Goal: Task Accomplishment & Management: Use online tool/utility

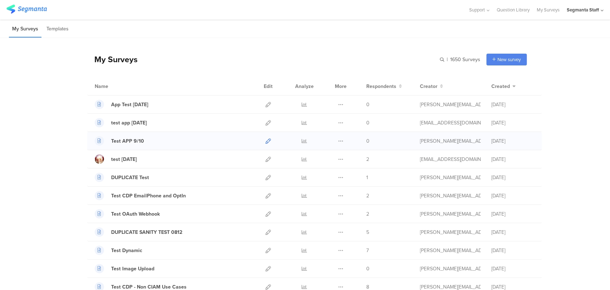
click at [265, 140] on icon at bounding box center [267, 140] width 5 height 5
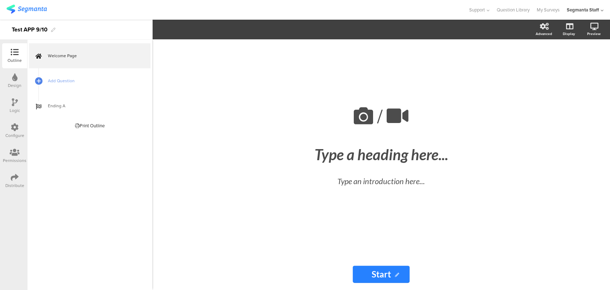
click at [43, 179] on div "Welcome Page Add Question Ending A Print Outline This survey has no pages yet." at bounding box center [89, 165] width 125 height 250
click at [83, 75] on link "Add Question" at bounding box center [89, 80] width 121 height 25
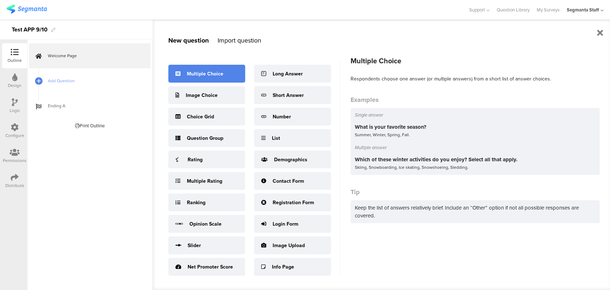
click at [216, 75] on div "Multiple Choice" at bounding box center [205, 74] width 36 height 8
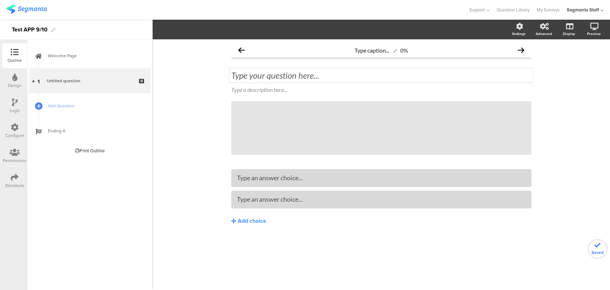
click at [284, 81] on div "Type your question here..." at bounding box center [381, 75] width 304 height 14
click at [256, 170] on div at bounding box center [381, 178] width 300 height 18
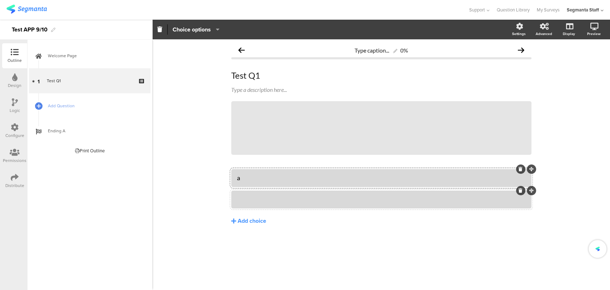
click at [270, 195] on div at bounding box center [381, 199] width 289 height 12
click at [60, 96] on link "Add Question" at bounding box center [89, 105] width 121 height 25
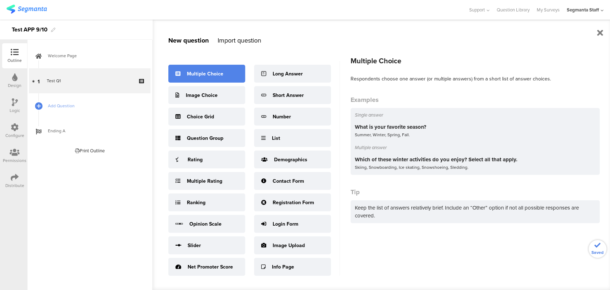
click at [209, 77] on div "Multiple Choice" at bounding box center [206, 74] width 77 height 18
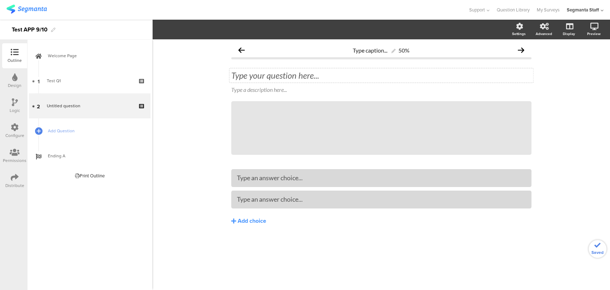
click at [285, 76] on div "Type your question here..." at bounding box center [381, 75] width 304 height 14
click at [251, 183] on div at bounding box center [381, 178] width 289 height 12
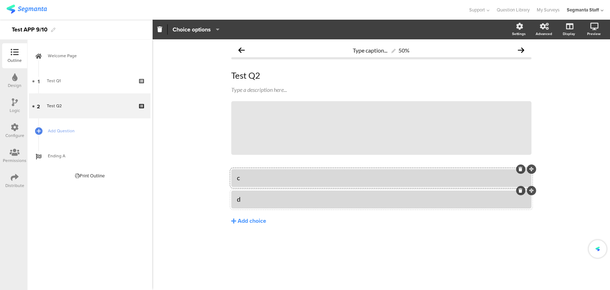
click at [11, 180] on icon at bounding box center [15, 177] width 8 height 8
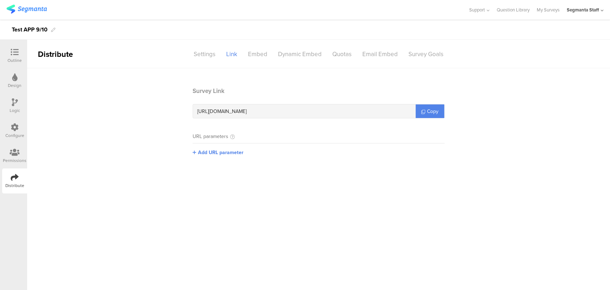
click at [426, 118] on section "Survey Link https://surveys.segmanta.com/fvd223 Copy URL parameters Add URL par…" at bounding box center [318, 126] width 266 height 80
click at [423, 110] on icon at bounding box center [423, 112] width 4 height 4
click at [421, 110] on icon at bounding box center [423, 112] width 4 height 4
click at [420, 110] on div "https://surveys.segmanta.com/fvd223 Copy" at bounding box center [319, 111] width 252 height 14
click at [420, 110] on link "Copy" at bounding box center [429, 111] width 29 height 14
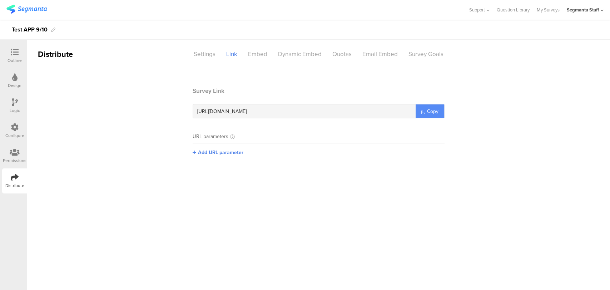
copy icon
click at [420, 110] on link "Copy" at bounding box center [429, 111] width 29 height 14
click at [234, 149] on span "Add URL parameter" at bounding box center [220, 153] width 45 height 8
click at [227, 154] on input "text" at bounding box center [240, 151] width 94 height 11
type input "seg_erid"
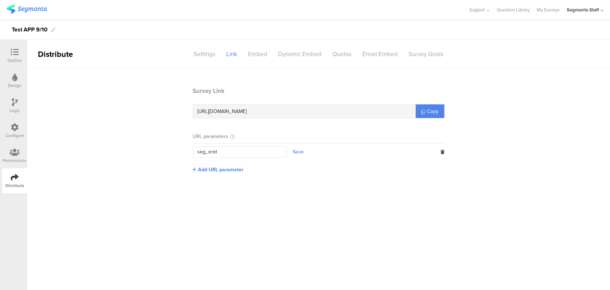
click at [298, 155] on button "Save" at bounding box center [298, 152] width 11 height 8
click at [428, 110] on span "Copy" at bounding box center [432, 112] width 11 height 8
click at [427, 110] on span "Copy" at bounding box center [432, 112] width 11 height 8
click at [428, 110] on span "Copy" at bounding box center [432, 112] width 11 height 8
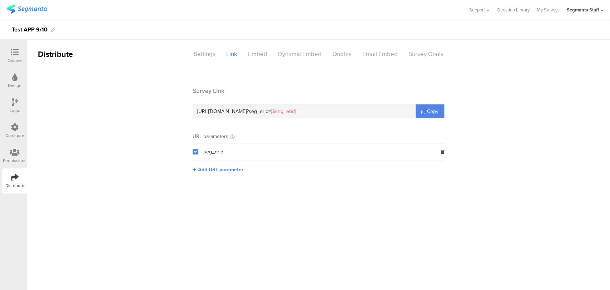
drag, startPoint x: 10, startPoint y: 61, endPoint x: 12, endPoint y: 58, distance: 3.7
click at [10, 61] on div "Outline" at bounding box center [15, 60] width 14 height 6
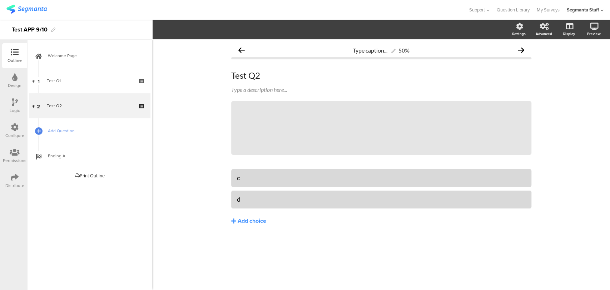
drag, startPoint x: 15, startPoint y: 178, endPoint x: 19, endPoint y: 176, distance: 4.0
click at [15, 178] on icon at bounding box center [15, 177] width 8 height 8
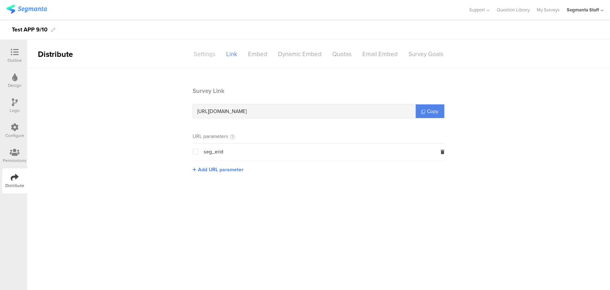
click at [206, 49] on div "Settings" at bounding box center [204, 54] width 33 height 13
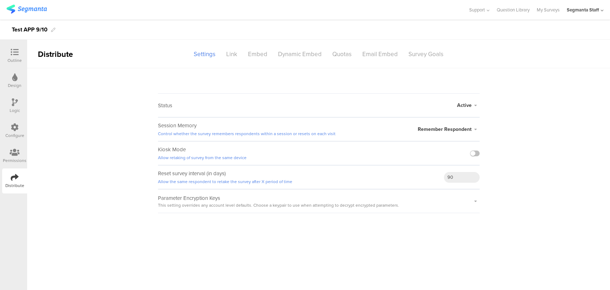
click at [466, 99] on div "Active Active Closed Schedule Start Date: End Date: Save Cancel" at bounding box center [468, 105] width 23 height 23
click at [467, 104] on span "Active" at bounding box center [464, 105] width 15 height 8
click at [290, 159] on div "Kiosk Mode Allow retaking of survey from the same device" at bounding box center [319, 153] width 322 height 24
click at [471, 153] on label at bounding box center [475, 153] width 10 height 6
click at [0, 0] on input "checkbox" at bounding box center [0, 0] width 0 height 0
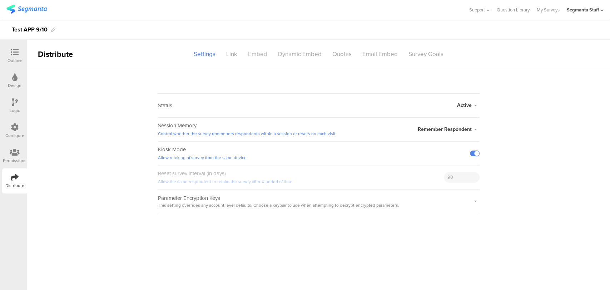
click at [253, 57] on div "Embed" at bounding box center [258, 54] width 30 height 13
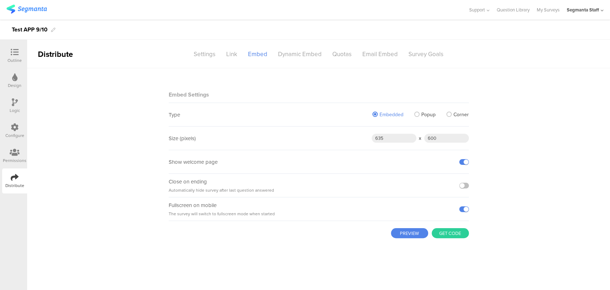
click at [412, 230] on button "PREVIEW" at bounding box center [409, 233] width 37 height 10
click at [415, 115] on span at bounding box center [416, 113] width 5 height 5
click at [0, 0] on input "Popup" at bounding box center [0, 0] width 0 height 0
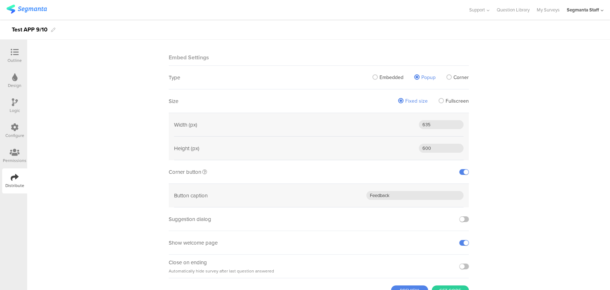
scroll to position [65, 0]
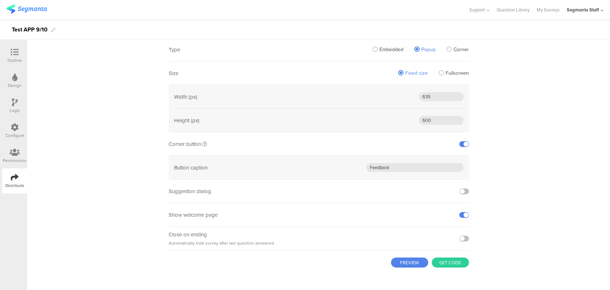
click at [398, 259] on button "PREVIEW" at bounding box center [409, 262] width 37 height 10
click at [446, 50] on span at bounding box center [448, 48] width 5 height 5
click at [0, 0] on input "Corner" at bounding box center [0, 0] width 0 height 0
click at [405, 264] on button "PREVIEW" at bounding box center [409, 262] width 37 height 10
click at [437, 259] on button "Get code" at bounding box center [450, 262] width 37 height 10
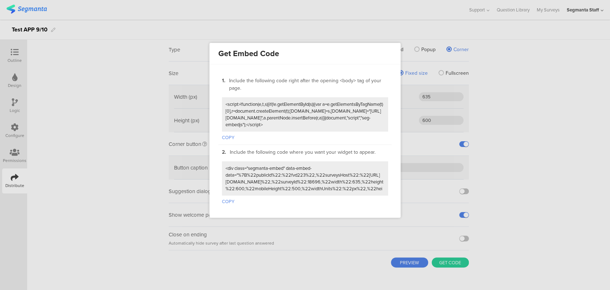
click at [229, 132] on button "COPY" at bounding box center [228, 135] width 13 height 9
click at [223, 202] on button "COPY" at bounding box center [228, 199] width 13 height 9
click at [223, 201] on button "COPY" at bounding box center [228, 199] width 13 height 9
click at [222, 201] on button "COPY" at bounding box center [228, 199] width 13 height 9
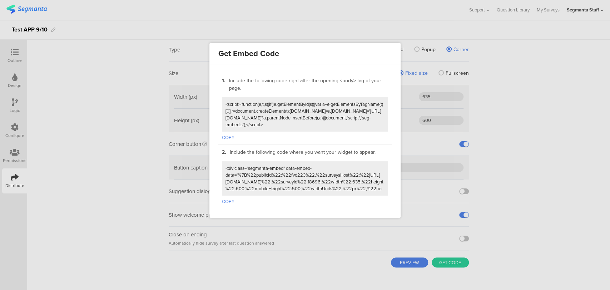
click at [128, 128] on div at bounding box center [305, 145] width 610 height 290
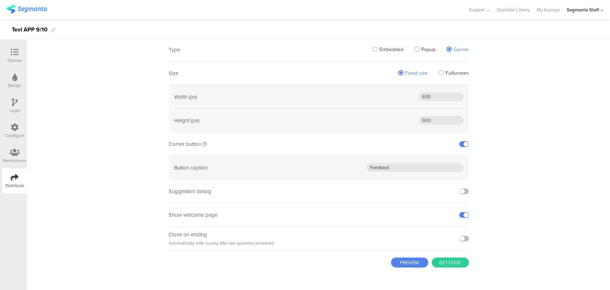
click at [80, 196] on main "Embed Settings Type Embedded Popup Corner Size Fixed size Fullscreen Width (px)…" at bounding box center [318, 146] width 583 height 287
click at [443, 266] on button "Get code" at bounding box center [450, 262] width 37 height 10
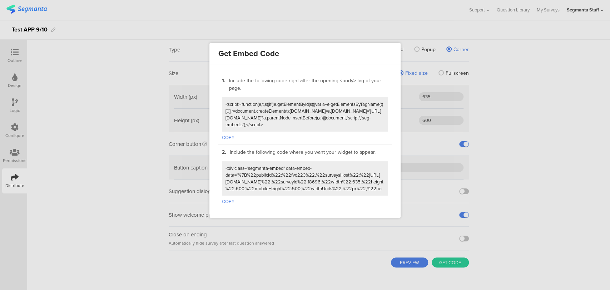
click at [227, 134] on button "COPY" at bounding box center [228, 135] width 13 height 9
click at [226, 198] on button "COPY" at bounding box center [228, 199] width 13 height 9
click at [225, 198] on button "COPY" at bounding box center [228, 199] width 13 height 9
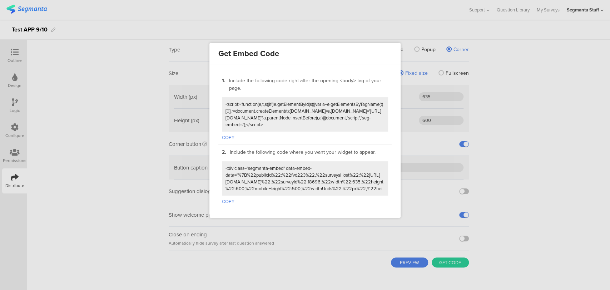
click at [227, 191] on div at bounding box center [305, 178] width 166 height 34
click at [225, 200] on button "COPY" at bounding box center [228, 199] width 13 height 9
click at [82, 185] on div at bounding box center [305, 145] width 610 height 290
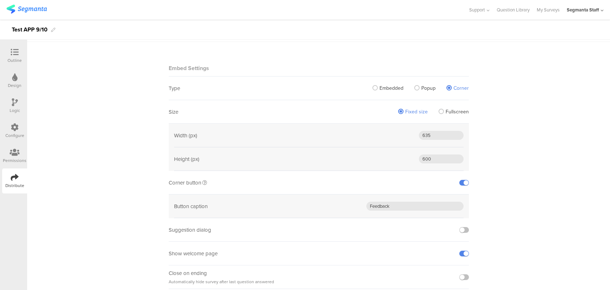
scroll to position [0, 0]
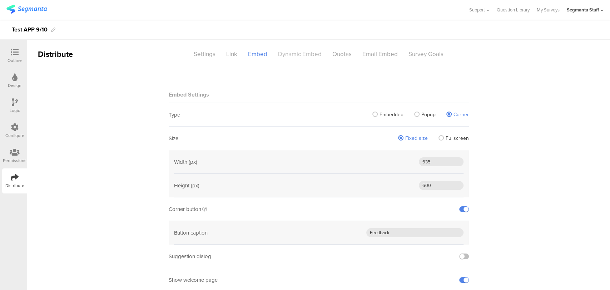
click at [289, 58] on div "Dynamic Embed" at bounding box center [300, 54] width 54 height 13
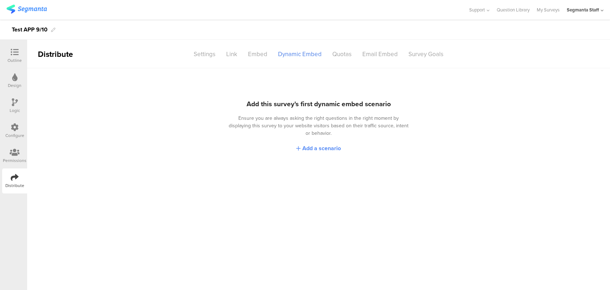
click at [310, 144] on div "Add a scenario" at bounding box center [318, 148] width 45 height 12
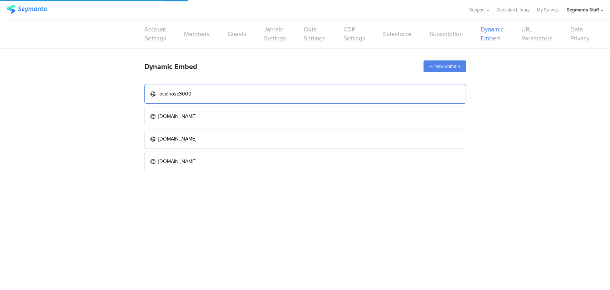
click at [245, 97] on link "localhost:3000" at bounding box center [305, 94] width 322 height 20
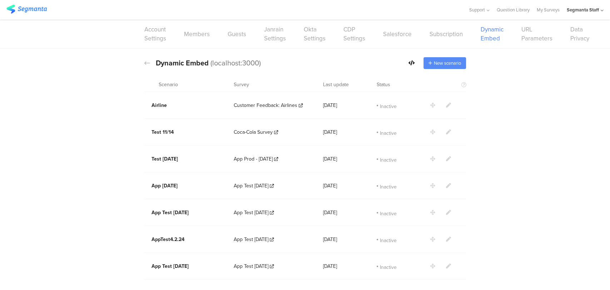
click at [434, 63] on span "New scenario" at bounding box center [447, 63] width 27 height 7
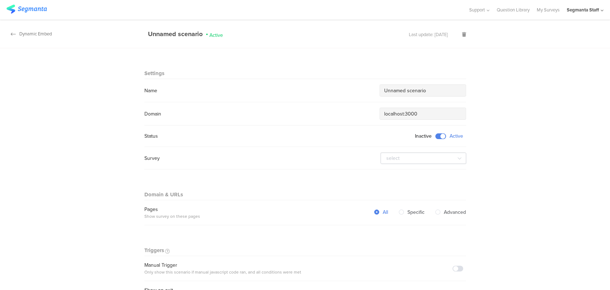
click at [18, 30] on div "Dynamic Embed" at bounding box center [26, 33] width 52 height 7
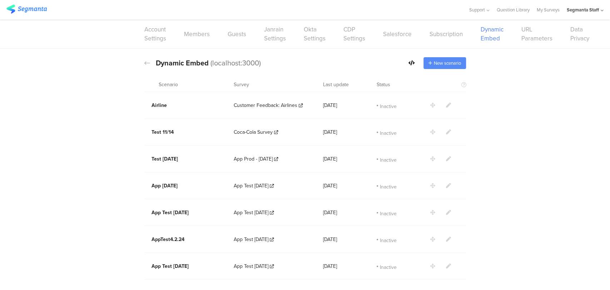
click at [444, 66] on span "New scenario" at bounding box center [447, 63] width 27 height 7
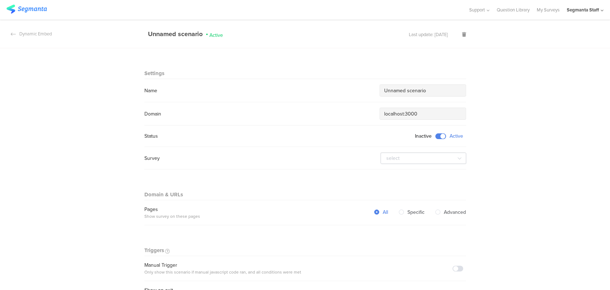
drag, startPoint x: 424, startPoint y: 90, endPoint x: 288, endPoint y: 91, distance: 136.1
click at [300, 86] on div "Name Unnamed scenario" at bounding box center [305, 90] width 322 height 12
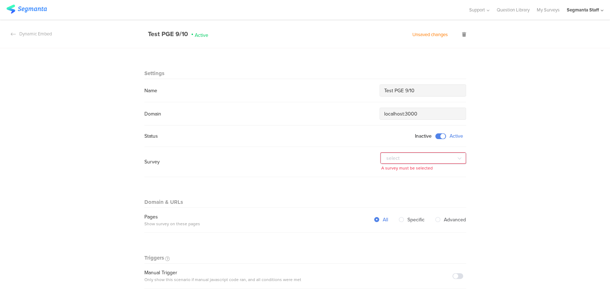
type input "Test PGE 9/10"
click at [408, 155] on input "text" at bounding box center [423, 158] width 86 height 11
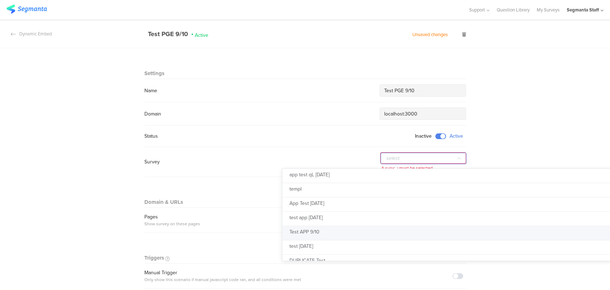
click at [337, 235] on li "Test APP 9/10" at bounding box center [463, 233] width 362 height 14
type input "Test APP 9/10"
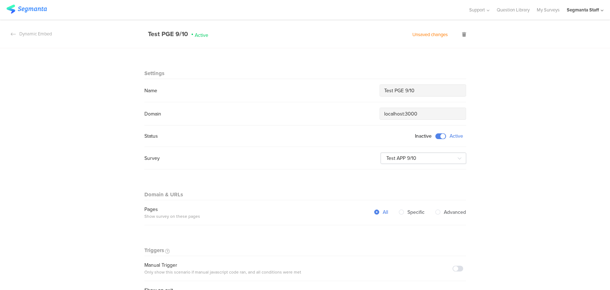
click at [403, 88] on input "Test PGE 9/10" at bounding box center [422, 91] width 77 height 8
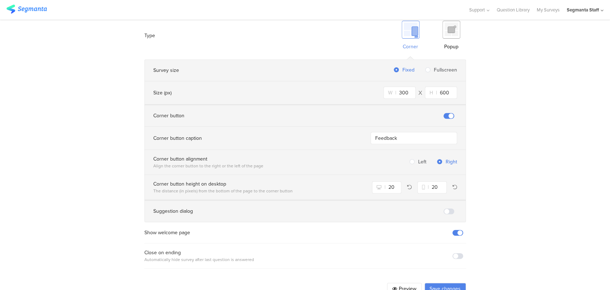
scroll to position [457, 0]
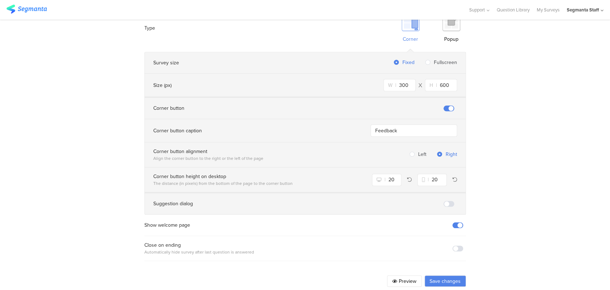
type input "Test APP 9/10"
click at [439, 275] on button "Save changes" at bounding box center [444, 280] width 41 height 11
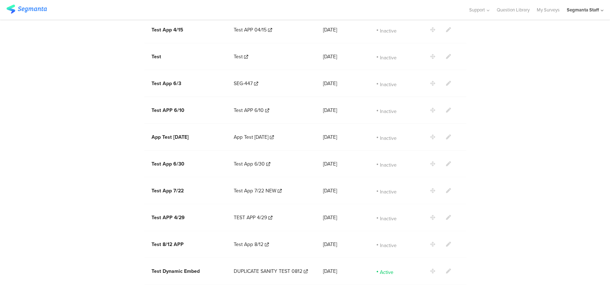
scroll to position [682, 0]
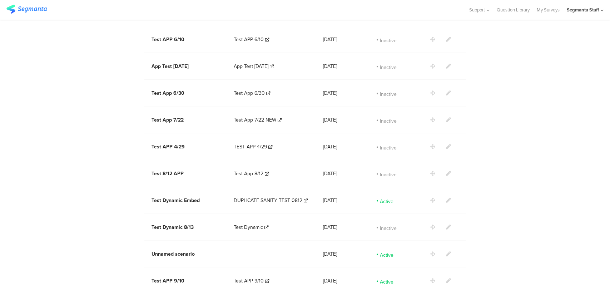
click at [442, 196] on section at bounding box center [451, 200] width 43 height 8
click at [446, 198] on icon at bounding box center [448, 200] width 5 height 5
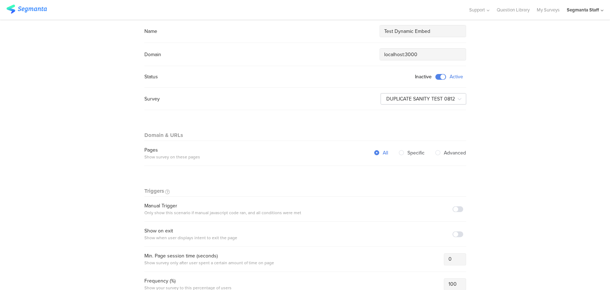
scroll to position [29, 0]
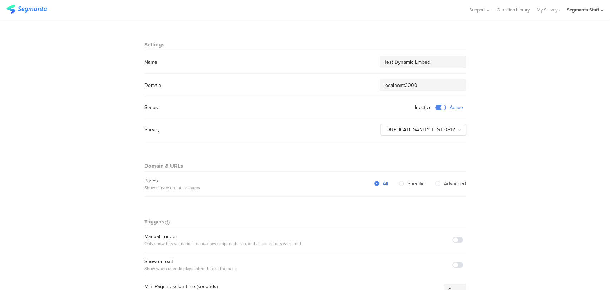
click at [438, 109] on span at bounding box center [440, 108] width 11 height 6
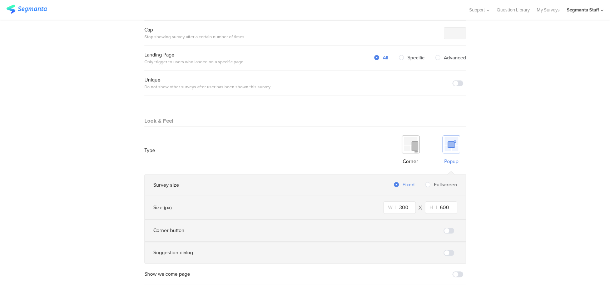
scroll to position [386, 0]
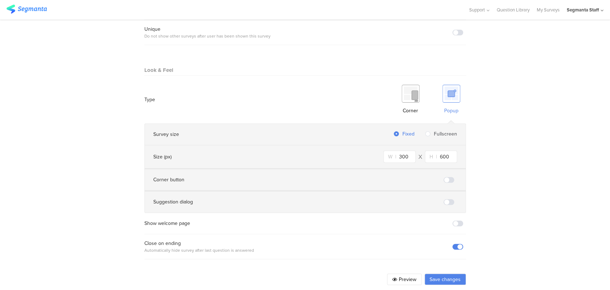
click at [434, 273] on button "Save changes" at bounding box center [444, 278] width 41 height 11
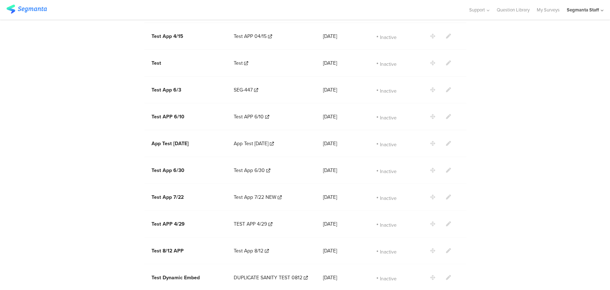
scroll to position [682, 0]
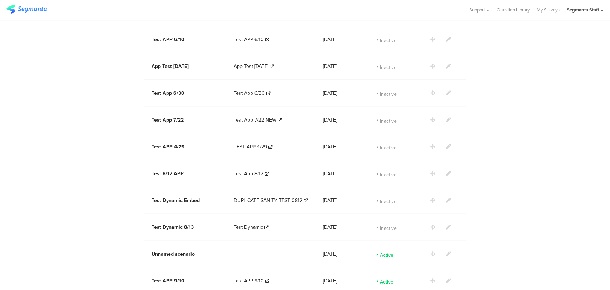
click at [446, 251] on icon at bounding box center [448, 253] width 5 height 5
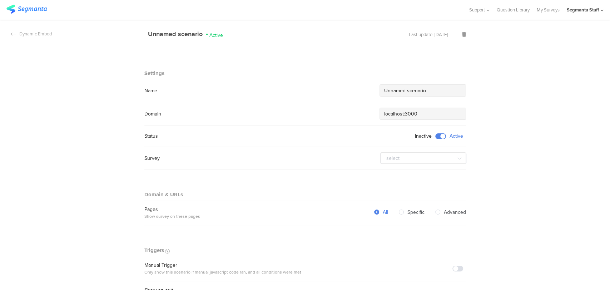
click at [439, 134] on span at bounding box center [440, 136] width 11 height 6
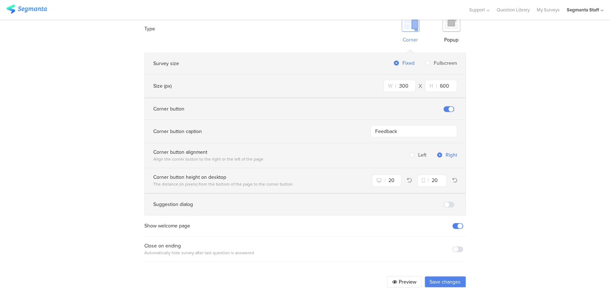
click at [442, 276] on button "Save changes" at bounding box center [444, 281] width 41 height 11
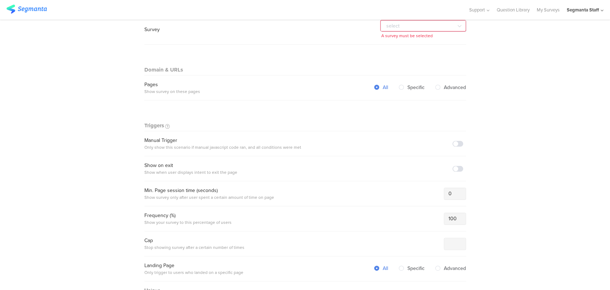
scroll to position [127, 0]
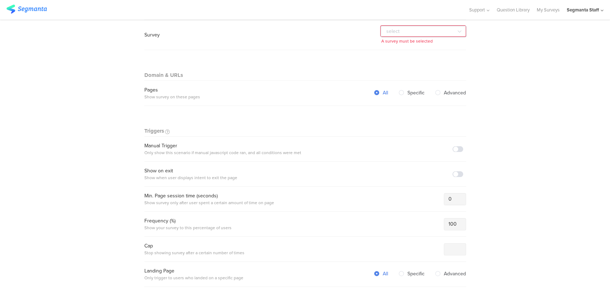
click at [422, 35] on div at bounding box center [422, 31] width 85 height 11
click at [422, 35] on input "text" at bounding box center [423, 31] width 86 height 11
click at [422, 37] on div "app test qL wed 10 sep templ App Test 9.10.25 test app 10 sep 25 Test APP 9/10 …" at bounding box center [423, 34] width 86 height 19
click at [420, 35] on input "text" at bounding box center [423, 31] width 86 height 11
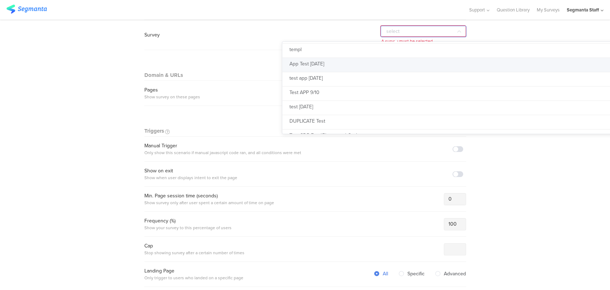
scroll to position [0, 0]
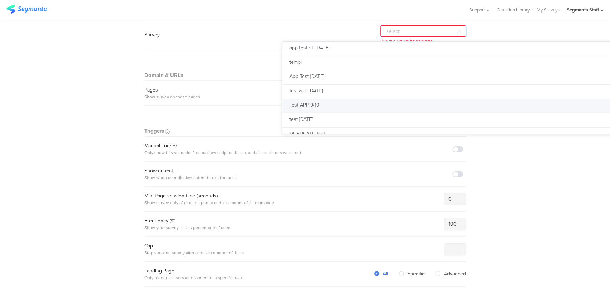
click at [325, 105] on li "Test APP 9/10" at bounding box center [463, 106] width 362 height 14
type input "Test APP 9/10"
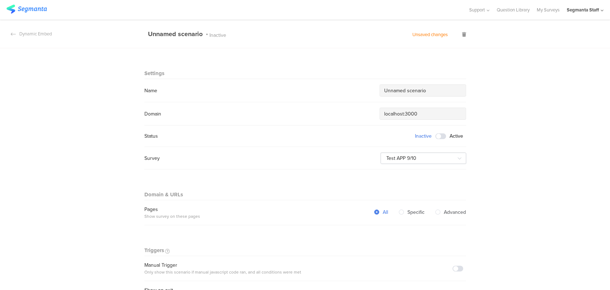
click at [464, 33] on section "Dynamic Embed Unnamed scenario Inactive Unsaved changes" at bounding box center [305, 34] width 610 height 29
click at [462, 35] on icon at bounding box center [464, 34] width 4 height 5
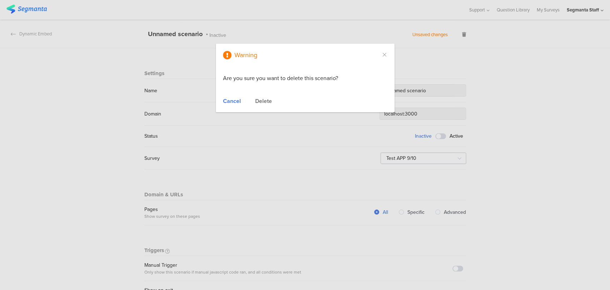
click at [265, 103] on div "Delete" at bounding box center [263, 101] width 17 height 8
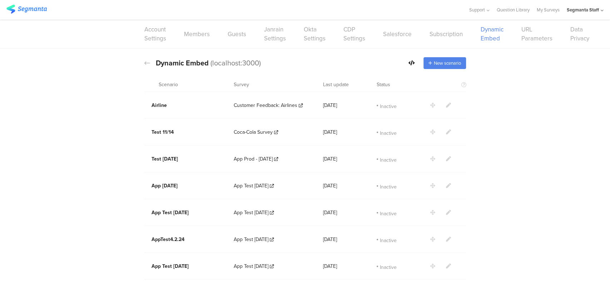
click at [410, 62] on icon at bounding box center [411, 62] width 6 height 5
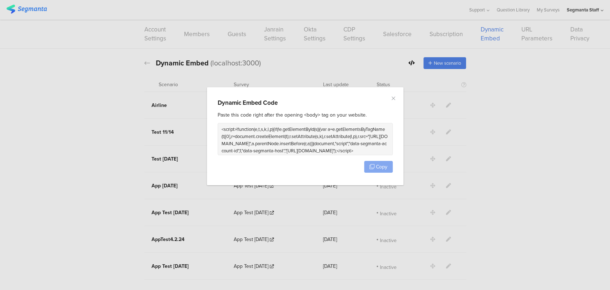
click at [377, 166] on span "Copy" at bounding box center [381, 167] width 11 height 8
click at [394, 100] on div "Dynamic Embed Code Paste this code right after the opening <body> tag on your w…" at bounding box center [305, 136] width 196 height 98
click at [394, 98] on icon "Close" at bounding box center [393, 98] width 6 height 6
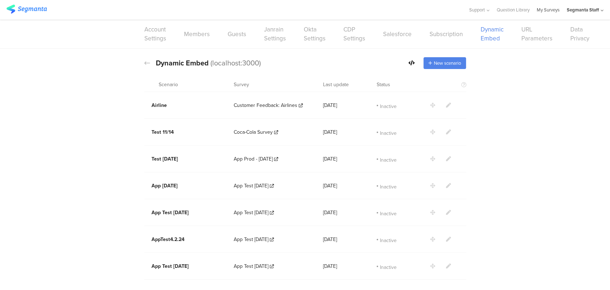
click at [546, 10] on link "My Surveys" at bounding box center [548, 10] width 23 height 20
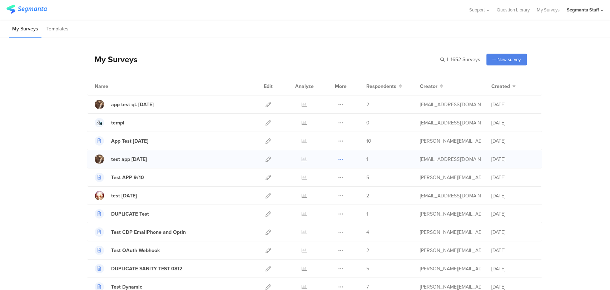
scroll to position [40, 0]
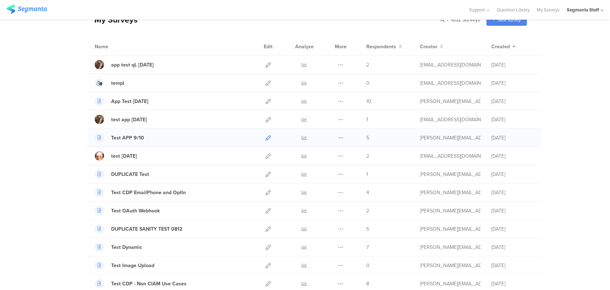
click at [265, 136] on icon at bounding box center [267, 137] width 5 height 5
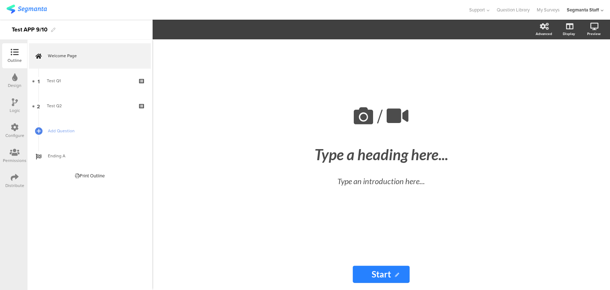
click at [17, 183] on div "Distribute" at bounding box center [14, 185] width 19 height 6
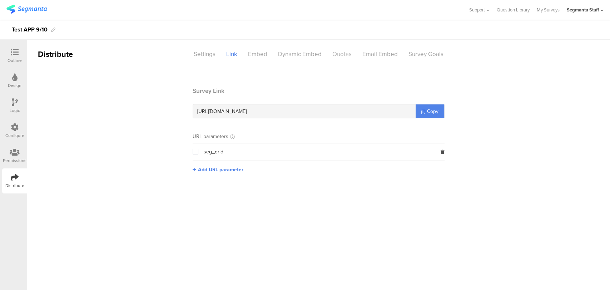
click at [337, 52] on div "Quotas" at bounding box center [342, 54] width 30 height 13
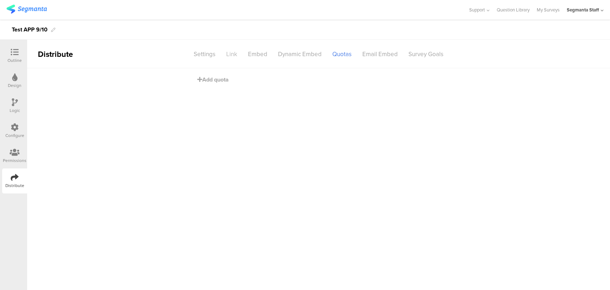
click at [228, 56] on div "Link" at bounding box center [232, 54] width 22 height 13
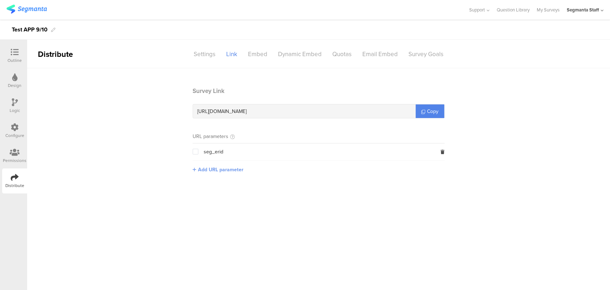
click at [206, 170] on span "Add URL parameter" at bounding box center [220, 170] width 45 height 8
click at [425, 108] on link "Copy" at bounding box center [429, 111] width 29 height 14
drag, startPoint x: 425, startPoint y: 108, endPoint x: 418, endPoint y: 106, distance: 7.0
click at [424, 108] on link "Copy" at bounding box center [429, 111] width 29 height 14
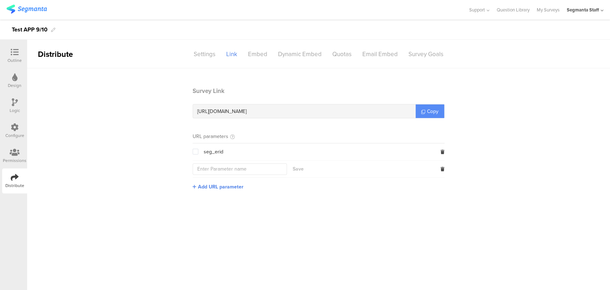
click at [418, 106] on link "Copy" at bounding box center [429, 111] width 29 height 14
click at [420, 106] on link "Copy" at bounding box center [429, 111] width 29 height 14
click at [333, 54] on div "Quotas" at bounding box center [342, 54] width 30 height 13
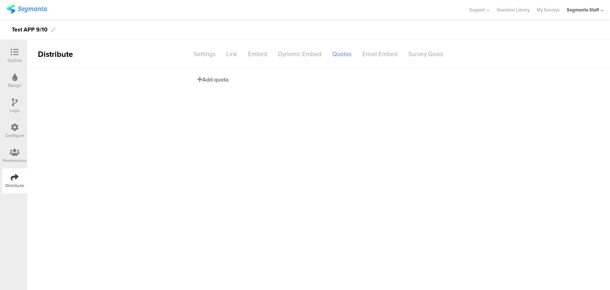
click at [216, 81] on span "Add quota" at bounding box center [212, 79] width 31 height 8
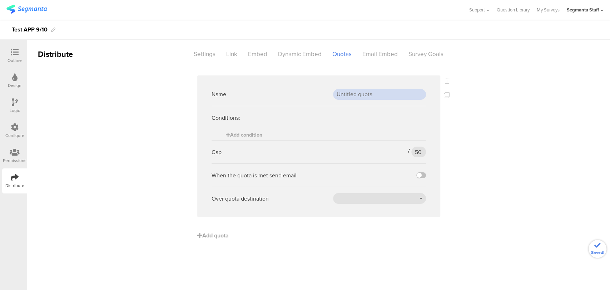
click at [343, 92] on input "text" at bounding box center [379, 94] width 93 height 11
type input "T1"
click at [261, 134] on span "Add condition" at bounding box center [244, 135] width 36 height 8
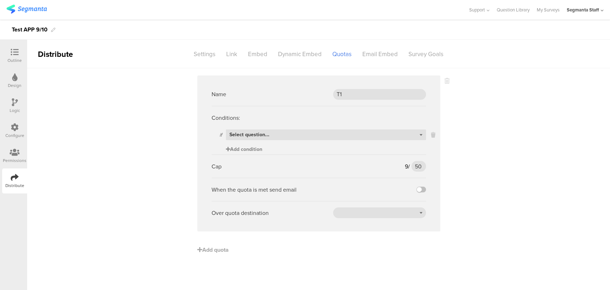
click at [259, 134] on span "Select question..." at bounding box center [249, 135] width 40 height 8
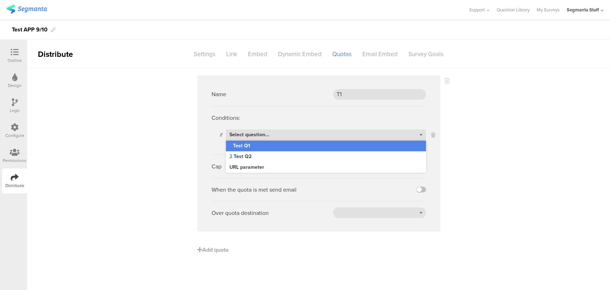
click at [297, 149] on div "1 Test Q1" at bounding box center [326, 145] width 200 height 11
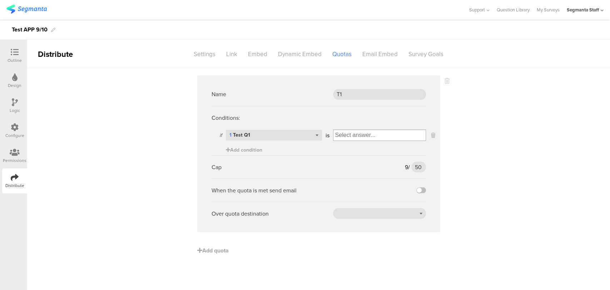
click at [360, 135] on input "Select box" at bounding box center [379, 135] width 92 height 10
click at [352, 147] on div "a" at bounding box center [379, 147] width 89 height 11
drag, startPoint x: 424, startPoint y: 166, endPoint x: 401, endPoint y: 168, distance: 22.9
click at [403, 167] on div "Cap 4 / 50 50" at bounding box center [318, 166] width 214 height 23
type input "4"
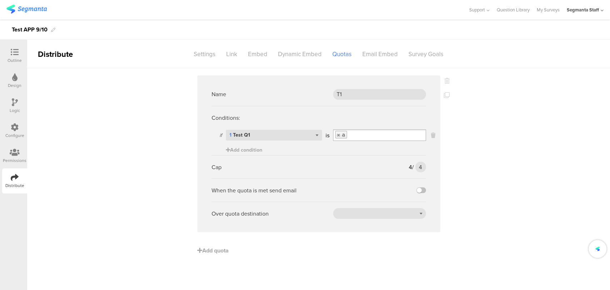
click at [423, 193] on div "When the quota is met send email" at bounding box center [318, 189] width 214 height 23
click at [420, 189] on label at bounding box center [421, 190] width 10 height 6
click at [0, 0] on input "checkbox" at bounding box center [0, 0] width 0 height 0
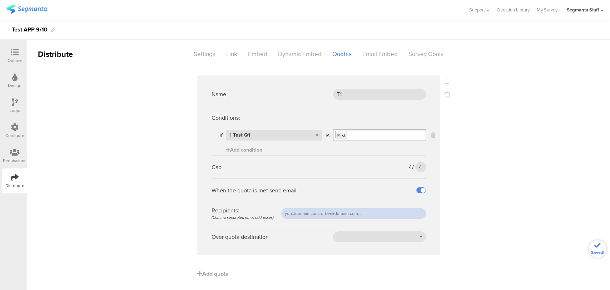
click at [380, 211] on input "text" at bounding box center [353, 213] width 145 height 11
type input "[PERSON_NAME][EMAIL_ADDRESS][DOMAIN_NAME]"
click at [356, 237] on div at bounding box center [379, 236] width 93 height 11
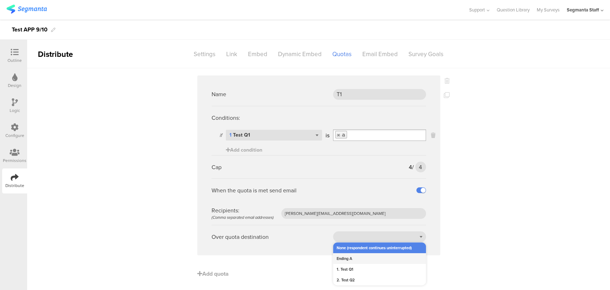
click at [358, 255] on div "Ending A" at bounding box center [379, 258] width 93 height 11
click at [220, 272] on span "Add quota" at bounding box center [212, 273] width 31 height 8
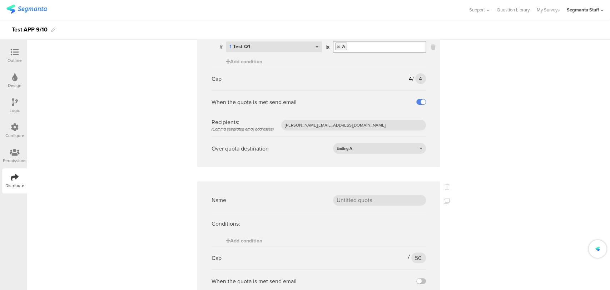
scroll to position [158, 0]
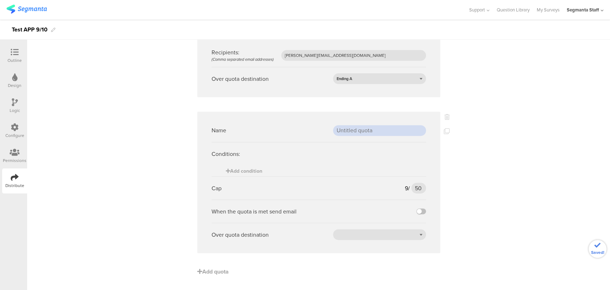
click at [374, 129] on input "text" at bounding box center [379, 130] width 93 height 11
type input "T2"
drag, startPoint x: 418, startPoint y: 190, endPoint x: 409, endPoint y: 179, distance: 14.5
click at [411, 190] on input "50" at bounding box center [418, 188] width 14 height 11
type input "9"
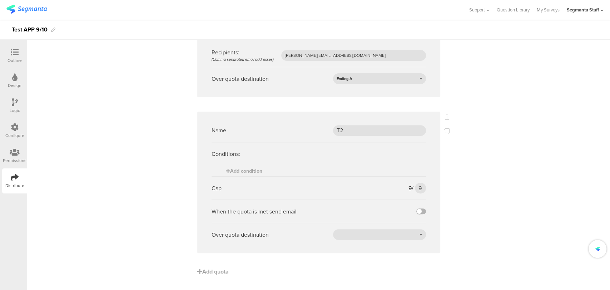
click at [416, 212] on label at bounding box center [421, 211] width 10 height 6
click at [0, 0] on input "checkbox" at bounding box center [0, 0] width 0 height 0
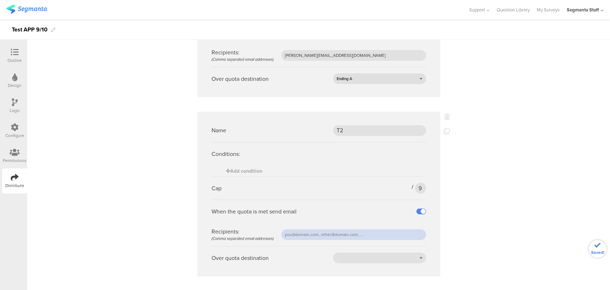
click at [383, 229] on input "text" at bounding box center [353, 234] width 145 height 11
type input "raymund@segmenta.com"
click at [355, 257] on div at bounding box center [379, 257] width 93 height 11
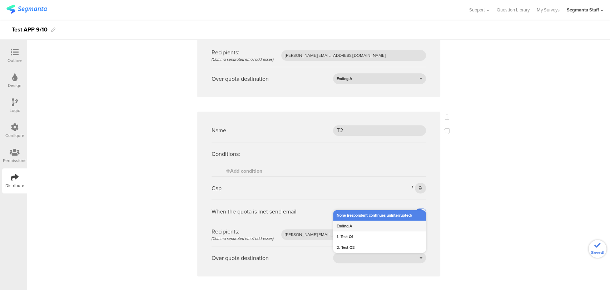
click at [350, 226] on div "Ending A" at bounding box center [379, 225] width 93 height 11
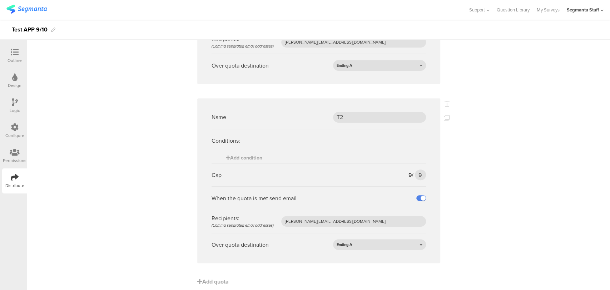
scroll to position [181, 0]
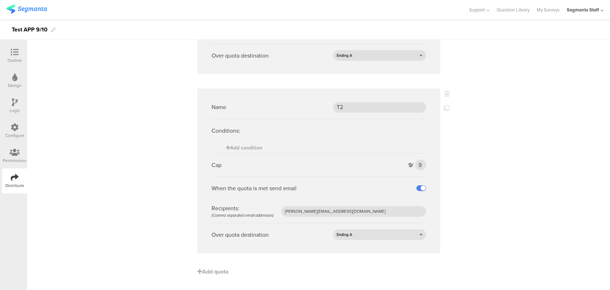
click at [11, 184] on div "Distribute" at bounding box center [14, 185] width 19 height 6
click at [14, 181] on icon at bounding box center [15, 177] width 8 height 8
click at [16, 182] on div "Distribute" at bounding box center [14, 180] width 25 height 25
click at [16, 183] on div "Distribute" at bounding box center [14, 185] width 19 height 6
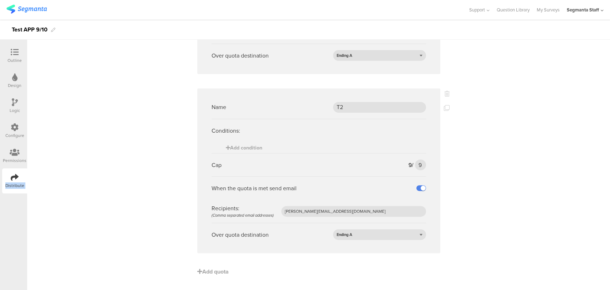
drag, startPoint x: 16, startPoint y: 183, endPoint x: 31, endPoint y: 179, distance: 15.8
click at [16, 184] on div "Distribute" at bounding box center [14, 185] width 19 height 6
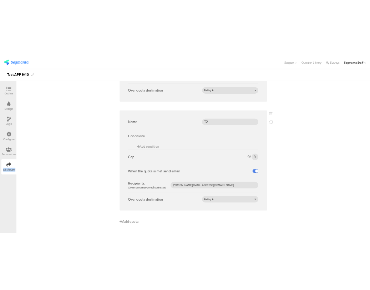
scroll to position [0, 0]
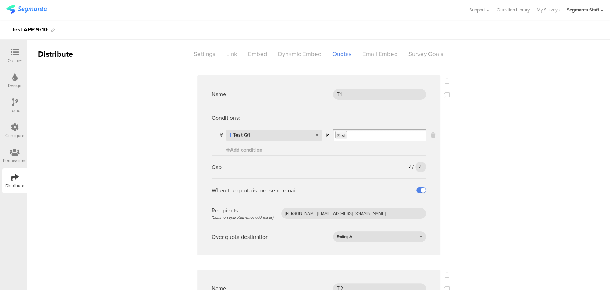
click at [231, 53] on div "Link" at bounding box center [232, 54] width 22 height 13
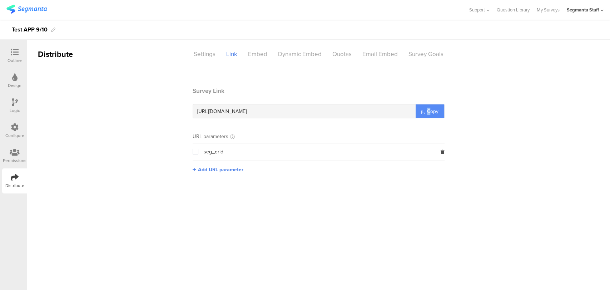
click at [429, 114] on span "Copy" at bounding box center [432, 112] width 11 height 8
copy span "C"
click at [429, 114] on span "Copy" at bounding box center [432, 112] width 11 height 8
click at [429, 113] on span "Copy" at bounding box center [432, 112] width 11 height 8
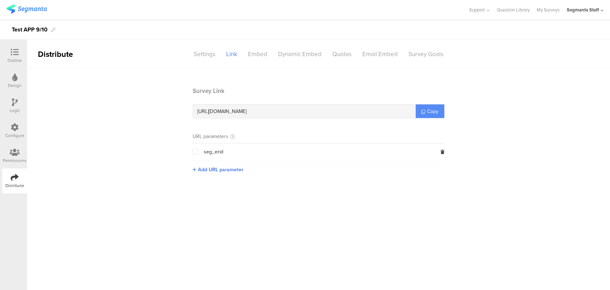
click at [429, 112] on span "Copy" at bounding box center [432, 112] width 11 height 8
click at [428, 112] on span "Copy" at bounding box center [432, 112] width 11 height 8
click at [601, 9] on icon at bounding box center [602, 10] width 3 height 5
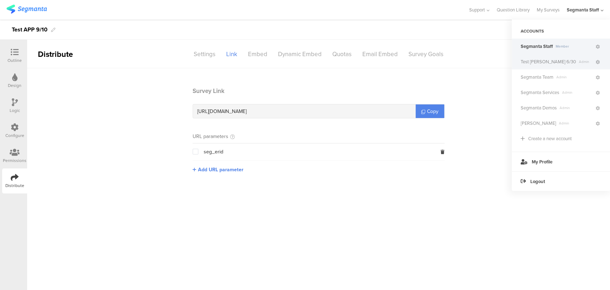
click at [576, 60] on span "Admin" at bounding box center [585, 61] width 19 height 5
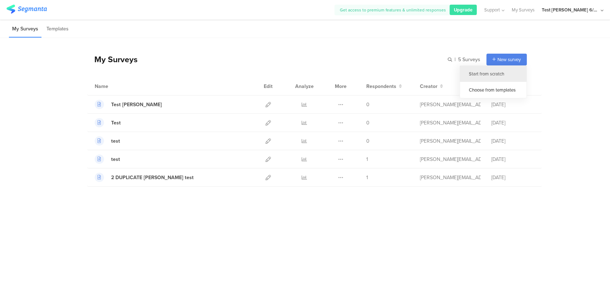
click at [489, 72] on div "Start from scratch" at bounding box center [493, 74] width 66 height 16
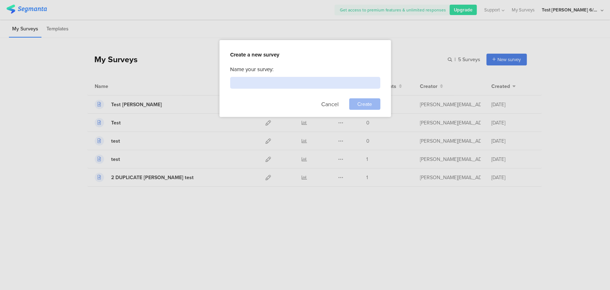
click at [321, 87] on input at bounding box center [305, 83] width 150 height 12
click at [321, 83] on input at bounding box center [305, 83] width 150 height 12
type input "Test Vin"
click at [362, 104] on span "Create" at bounding box center [364, 104] width 15 height 8
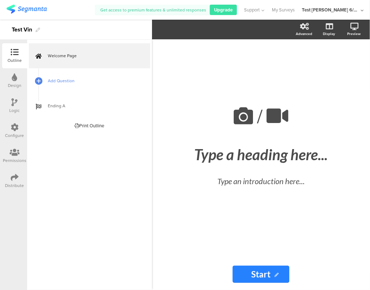
click at [47, 87] on link "Add Question" at bounding box center [89, 80] width 121 height 25
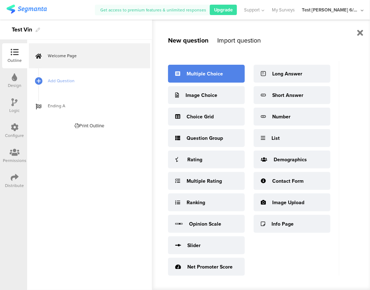
click at [199, 73] on div "Multiple Choice" at bounding box center [205, 74] width 36 height 8
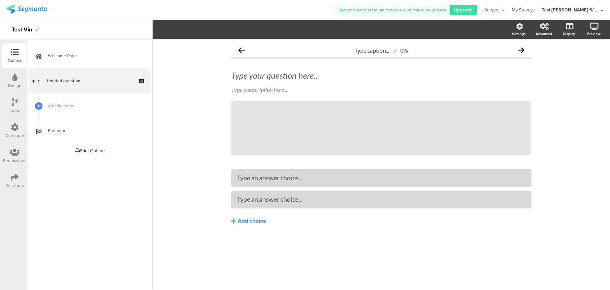
click at [534, 11] on link "My Surveys" at bounding box center [523, 10] width 23 height 20
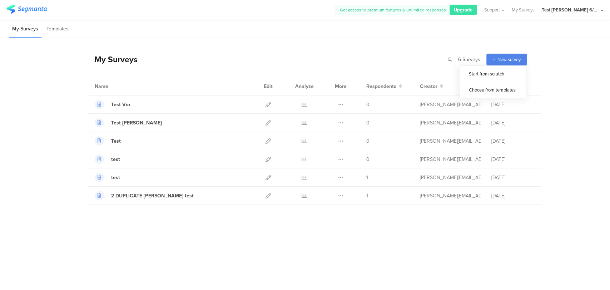
click at [500, 59] on span "New survey" at bounding box center [508, 59] width 23 height 7
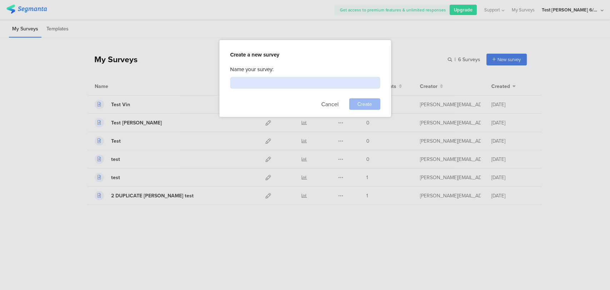
click at [234, 78] on input at bounding box center [305, 83] width 150 height 12
type input "Test Custom Domain"
click at [354, 102] on div "Create" at bounding box center [364, 103] width 31 height 11
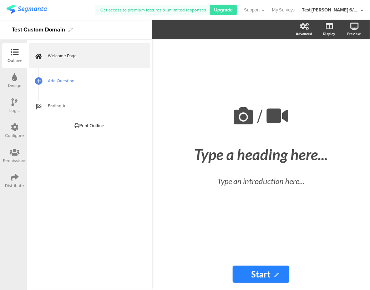
click at [77, 80] on span "Add Question" at bounding box center [93, 80] width 91 height 7
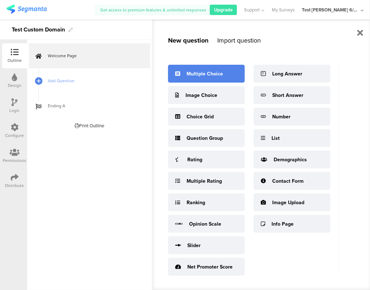
click at [212, 79] on div "Multiple Choice" at bounding box center [206, 74] width 77 height 18
